Goal: Information Seeking & Learning: Learn about a topic

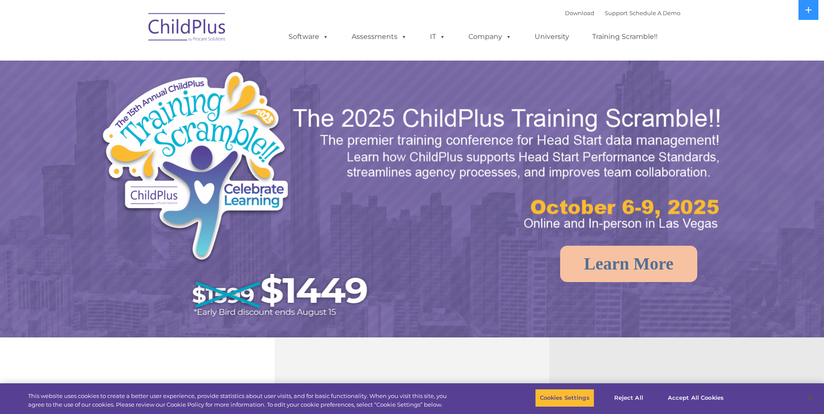
select select "MEDIUM"
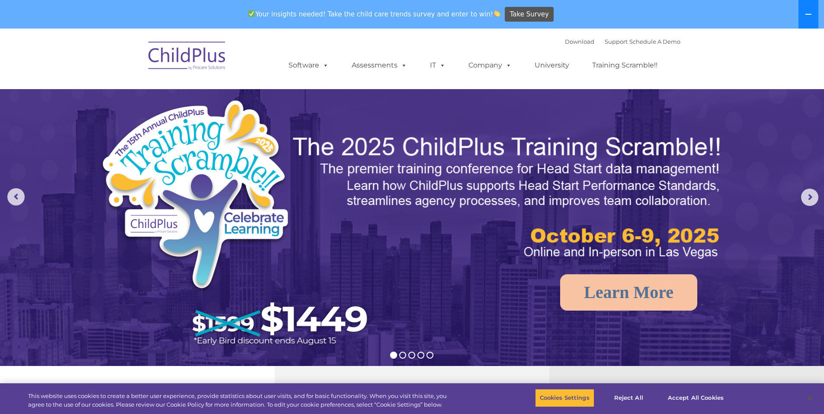
click at [813, 17] on button at bounding box center [809, 14] width 20 height 29
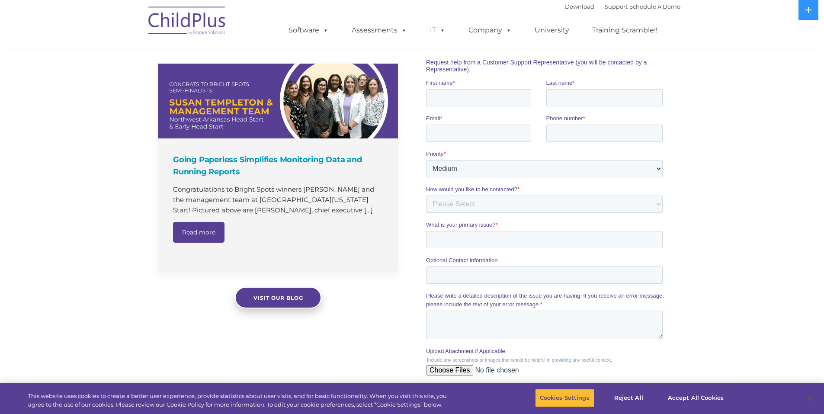
scroll to position [542, 0]
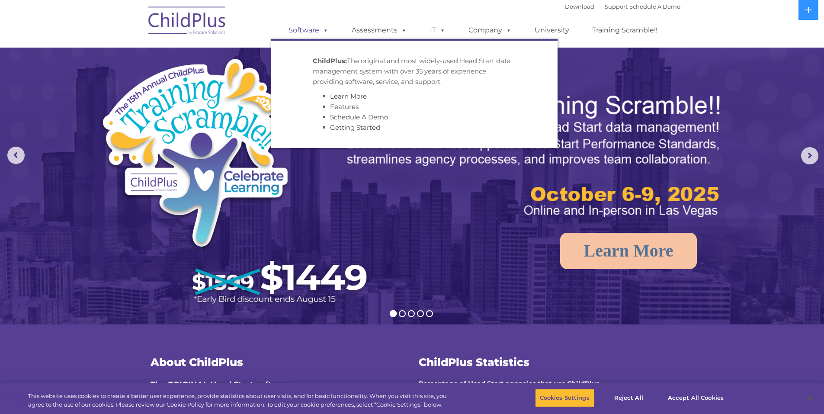
click at [315, 33] on link "Software" at bounding box center [309, 30] width 58 height 17
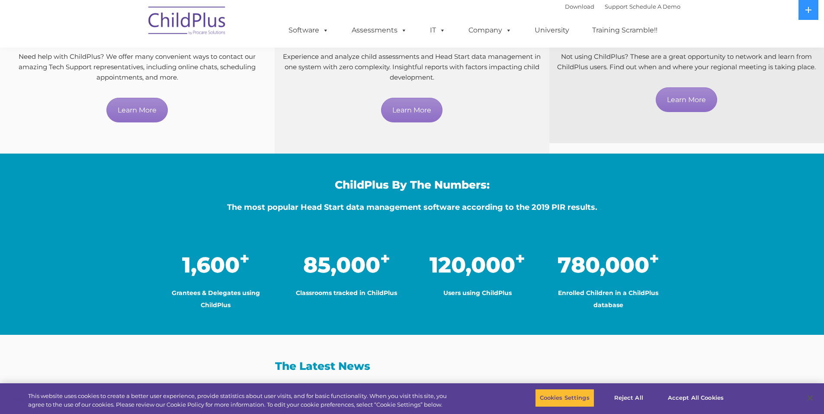
scroll to position [544, 0]
